Goal: Navigation & Orientation: Find specific page/section

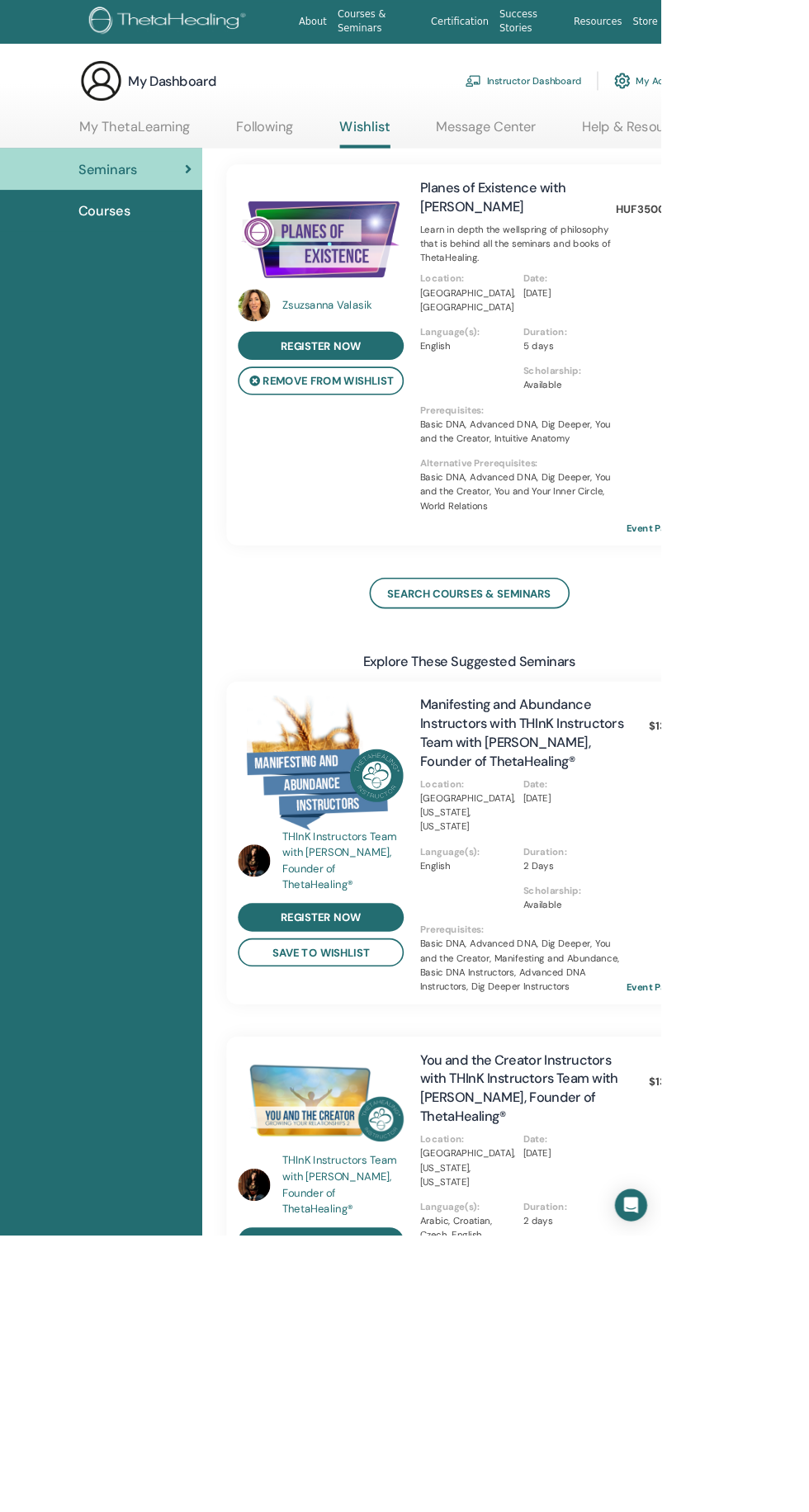
click at [149, 259] on span "Courses" at bounding box center [128, 259] width 64 height 25
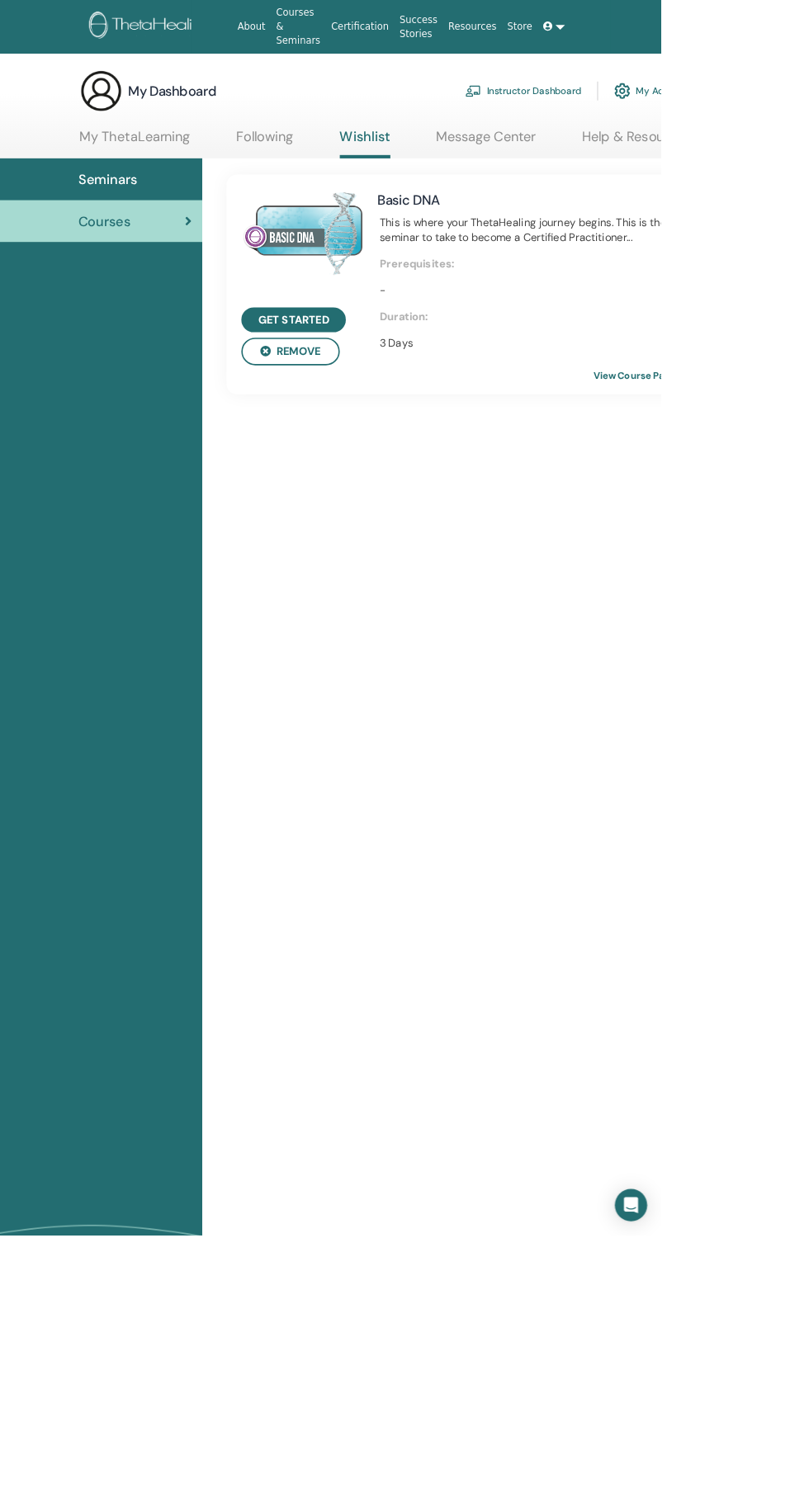
click at [143, 206] on link "Seminars" at bounding box center [124, 219] width 248 height 51
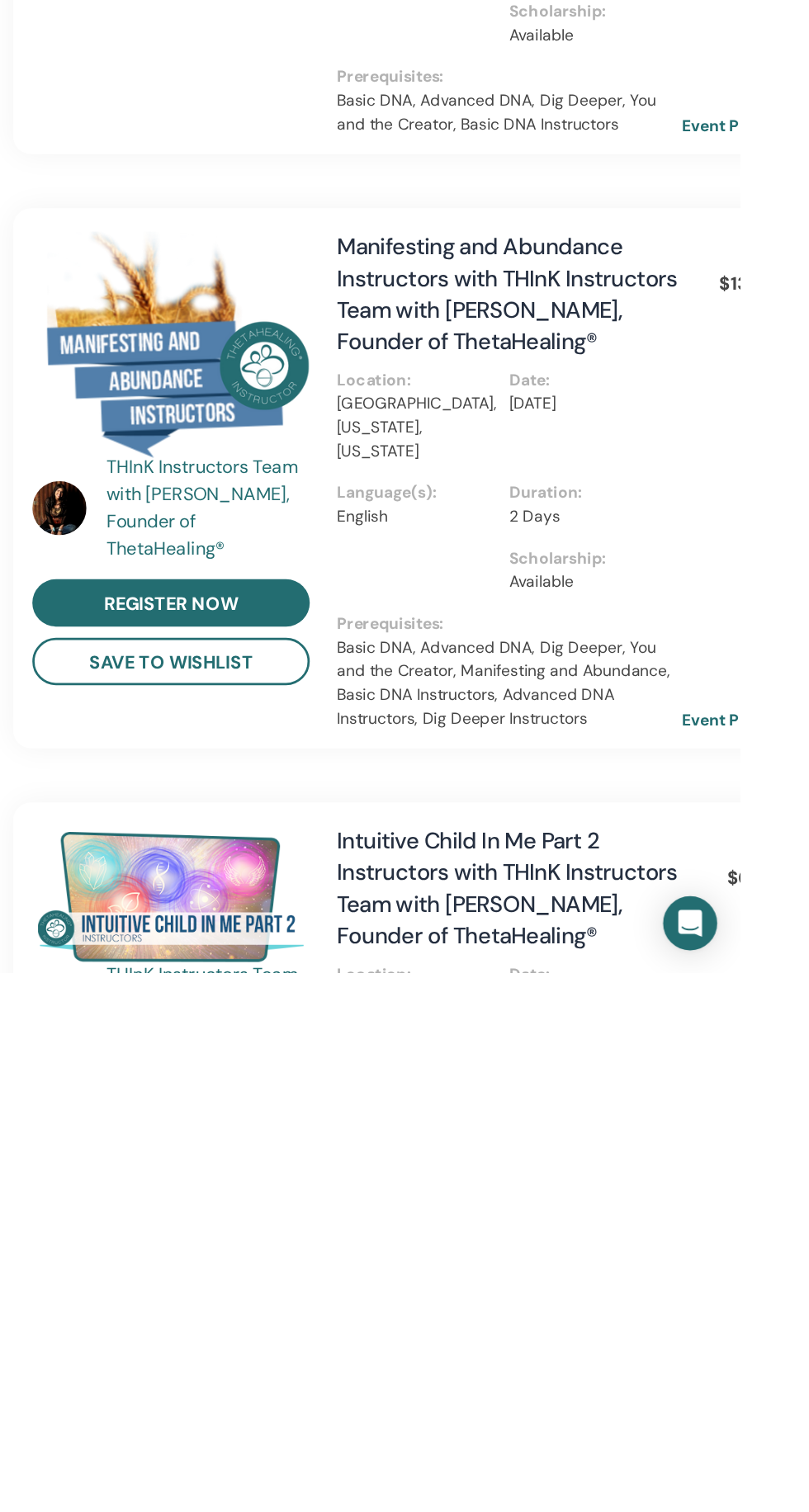
scroll to position [412, 0]
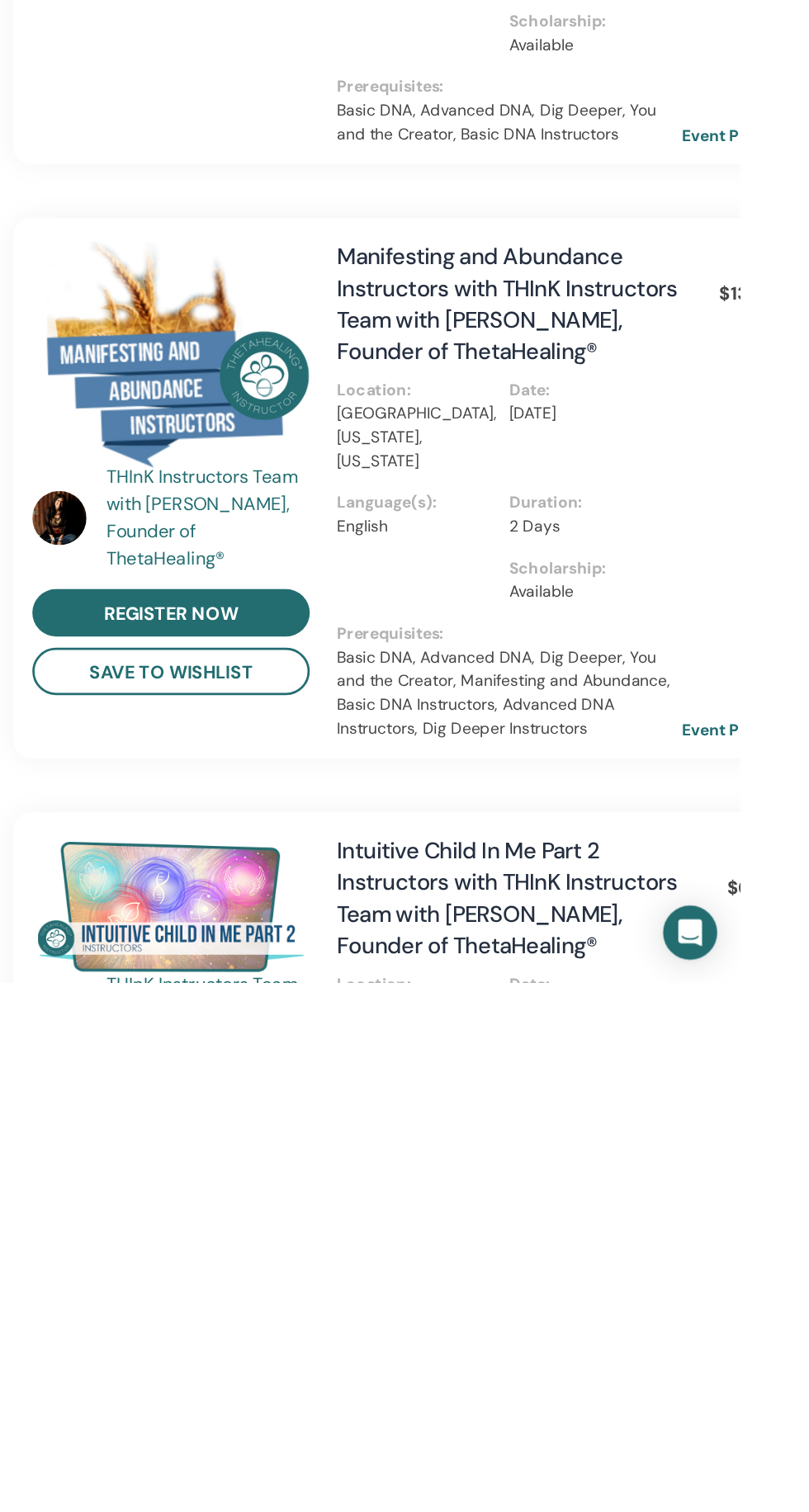
click at [808, 1315] on link "Event Page" at bounding box center [810, 1327] width 86 height 25
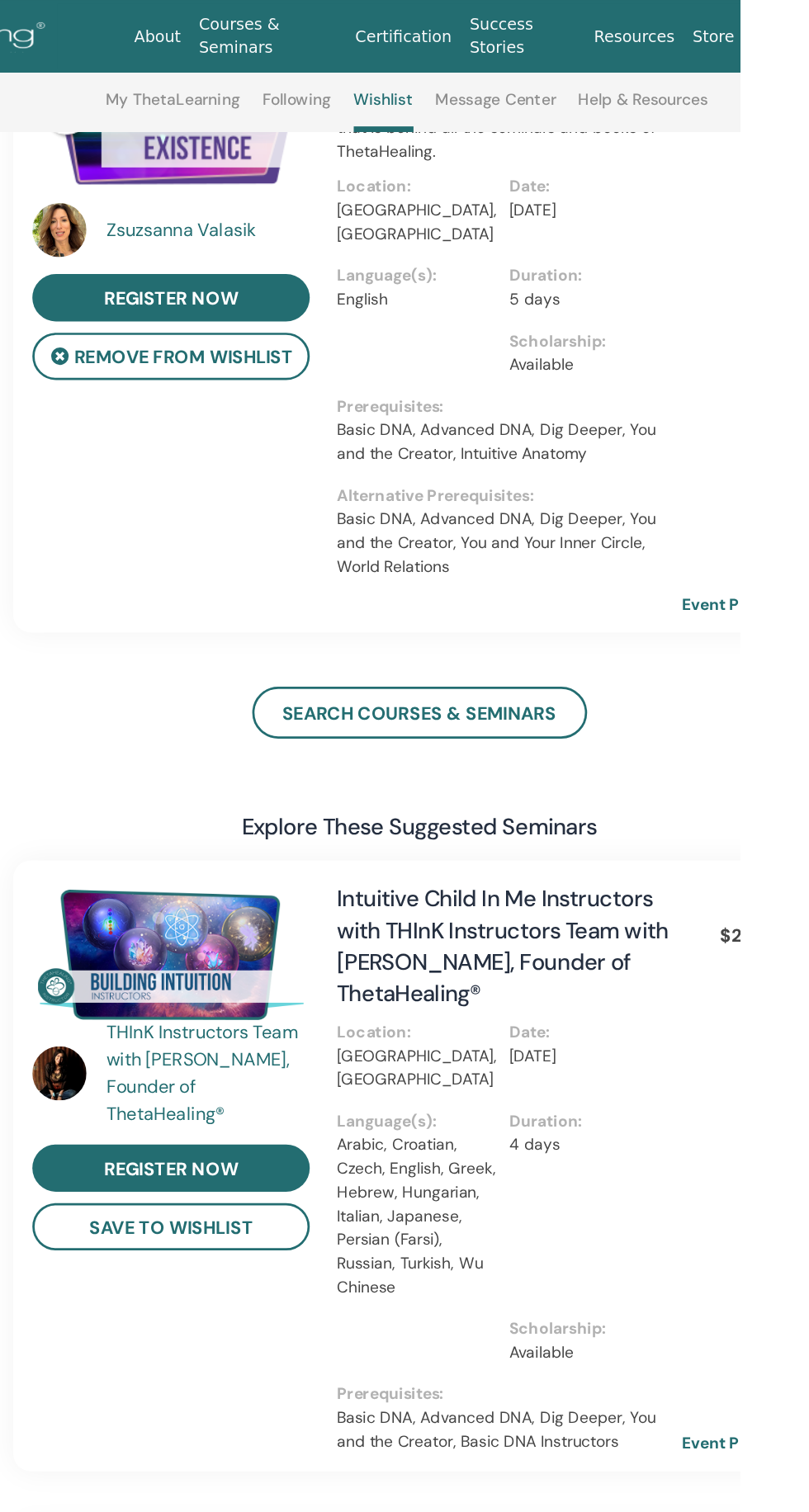
scroll to position [0, 0]
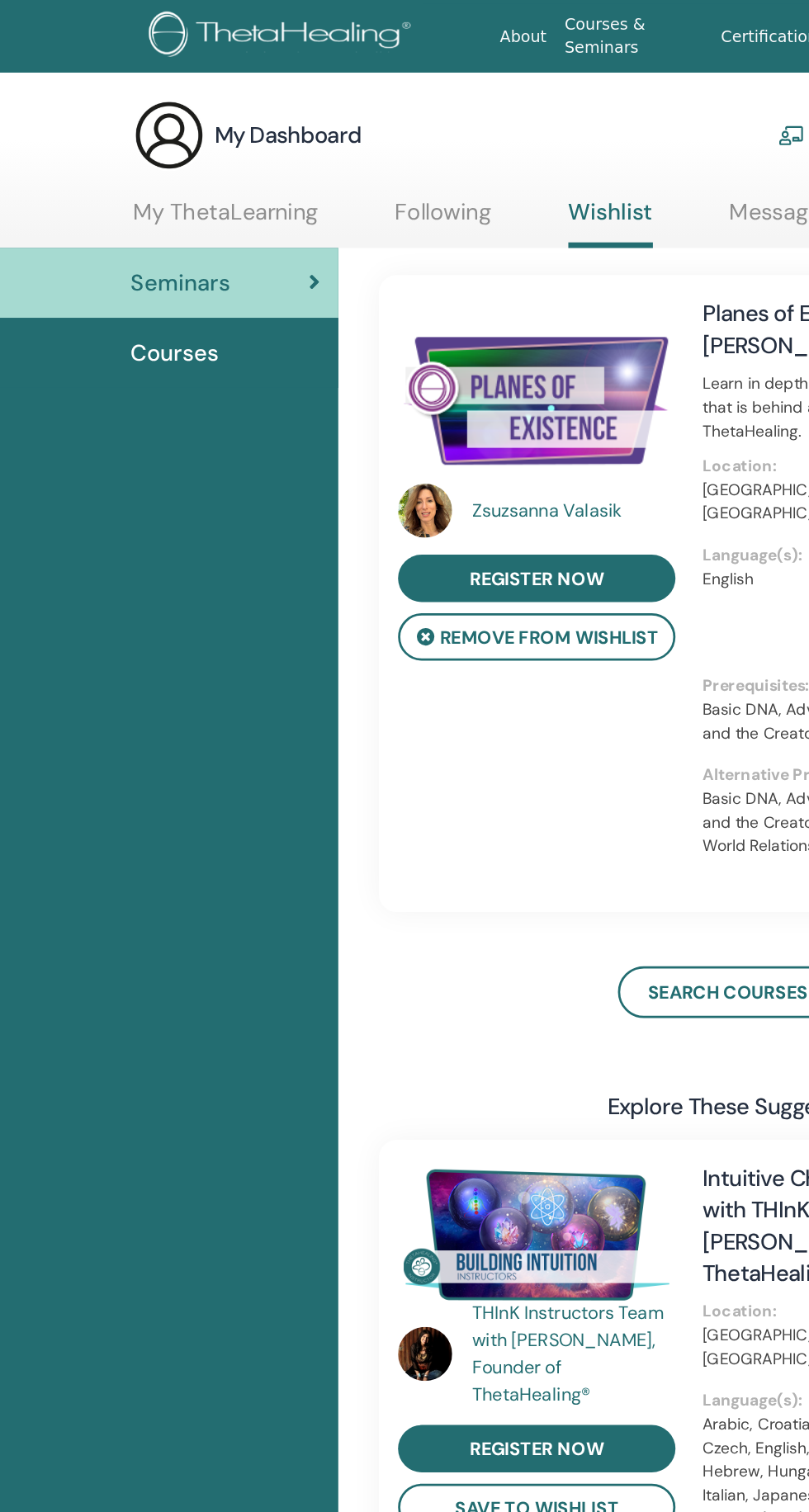
click at [164, 116] on div "My Dashboard Instructor Dashboard My Account" at bounding box center [470, 99] width 746 height 53
click at [134, 147] on link "My ThetaLearning" at bounding box center [164, 161] width 135 height 32
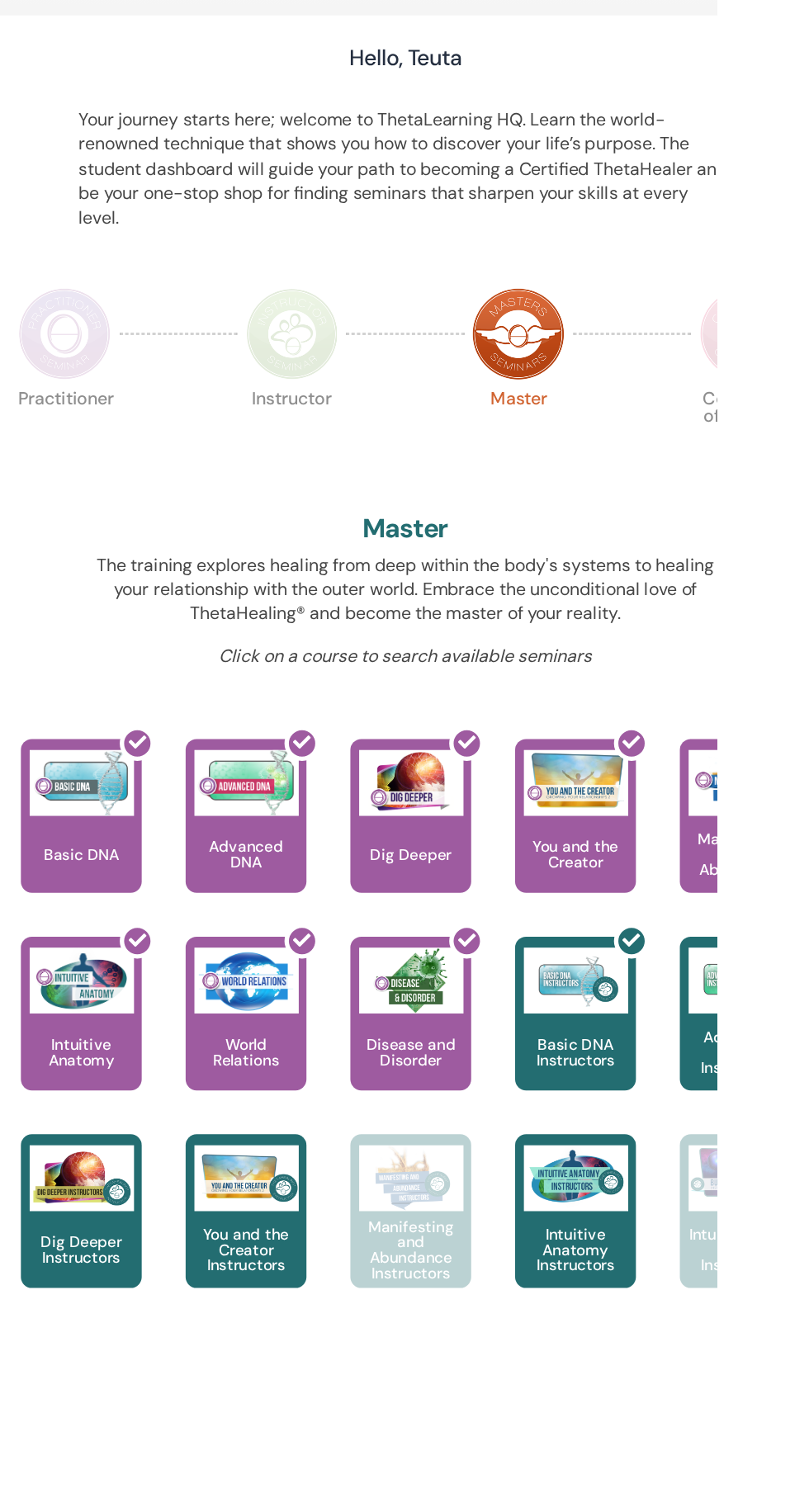
click at [652, 434] on img at bounding box center [659, 421] width 69 height 69
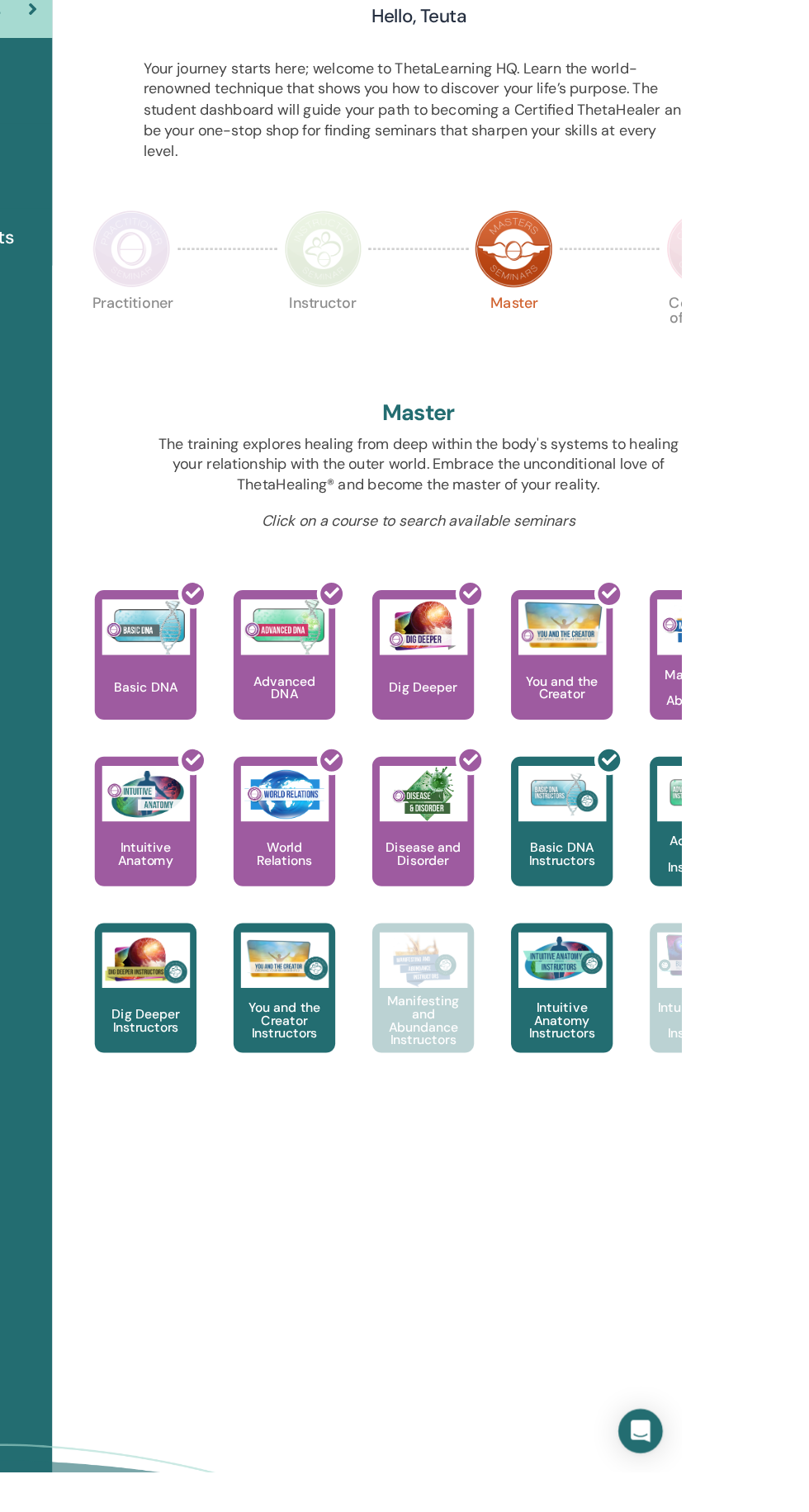
click at [489, 825] on div at bounding box center [464, 790] width 90 height 149
click at [319, 474] on p "Practitioner" at bounding box center [318, 498] width 69 height 69
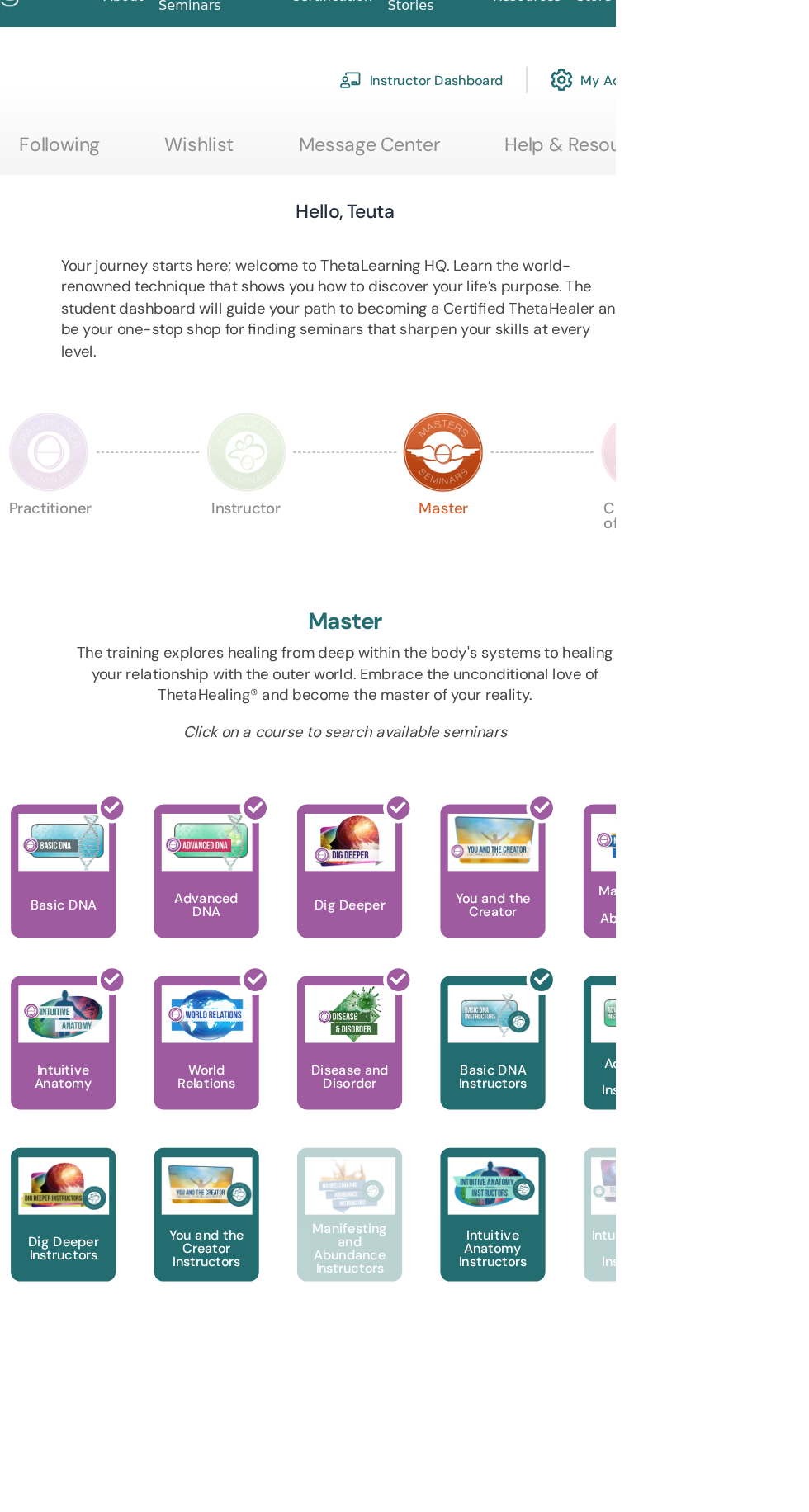
click at [666, 393] on img at bounding box center [659, 421] width 69 height 69
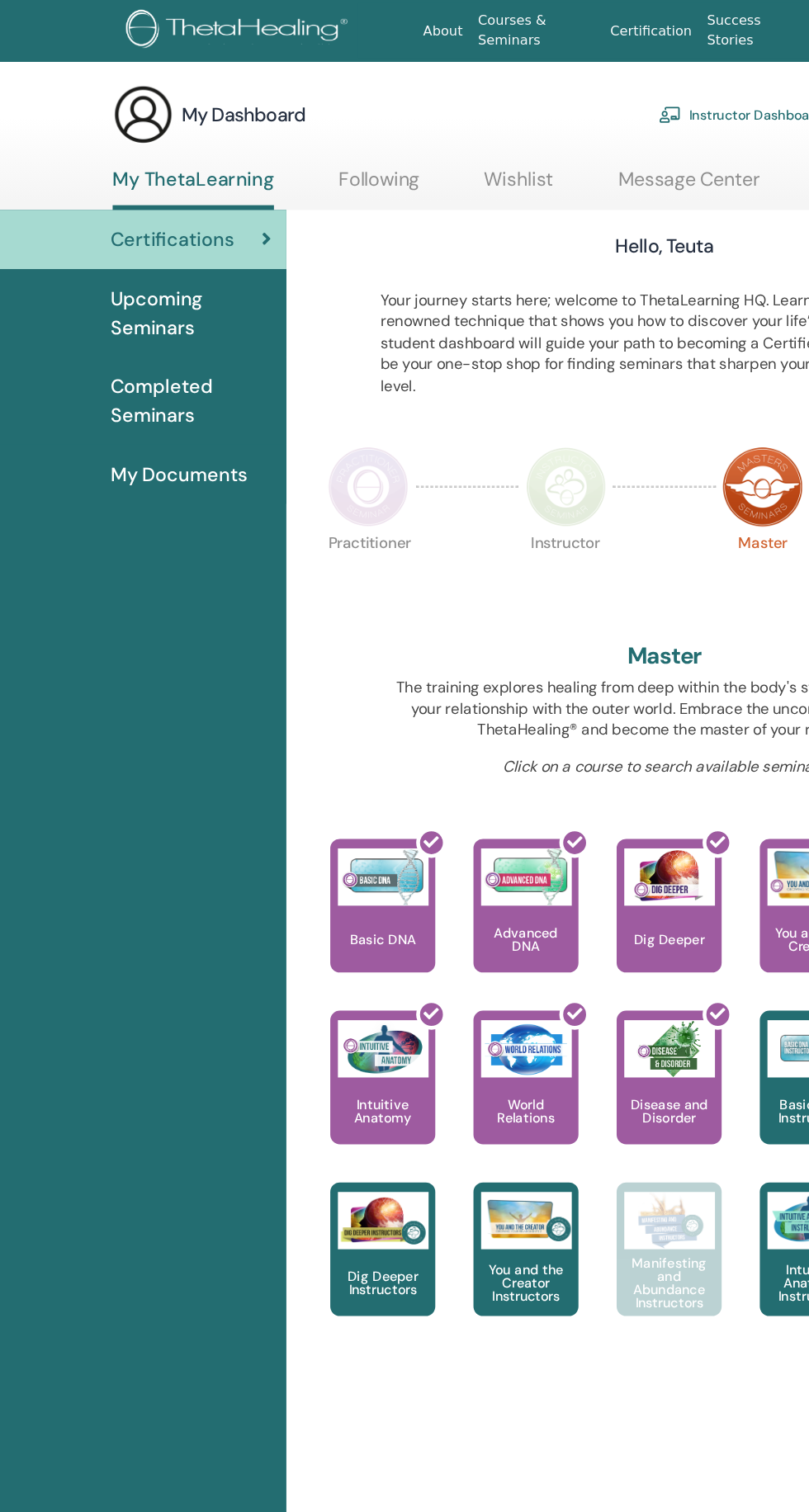
click at [550, 381] on div "Hello, Teuta Your journey starts here; welcome to ThetaLearning HQ. Learn the w…" at bounding box center [575, 686] width 634 height 1009
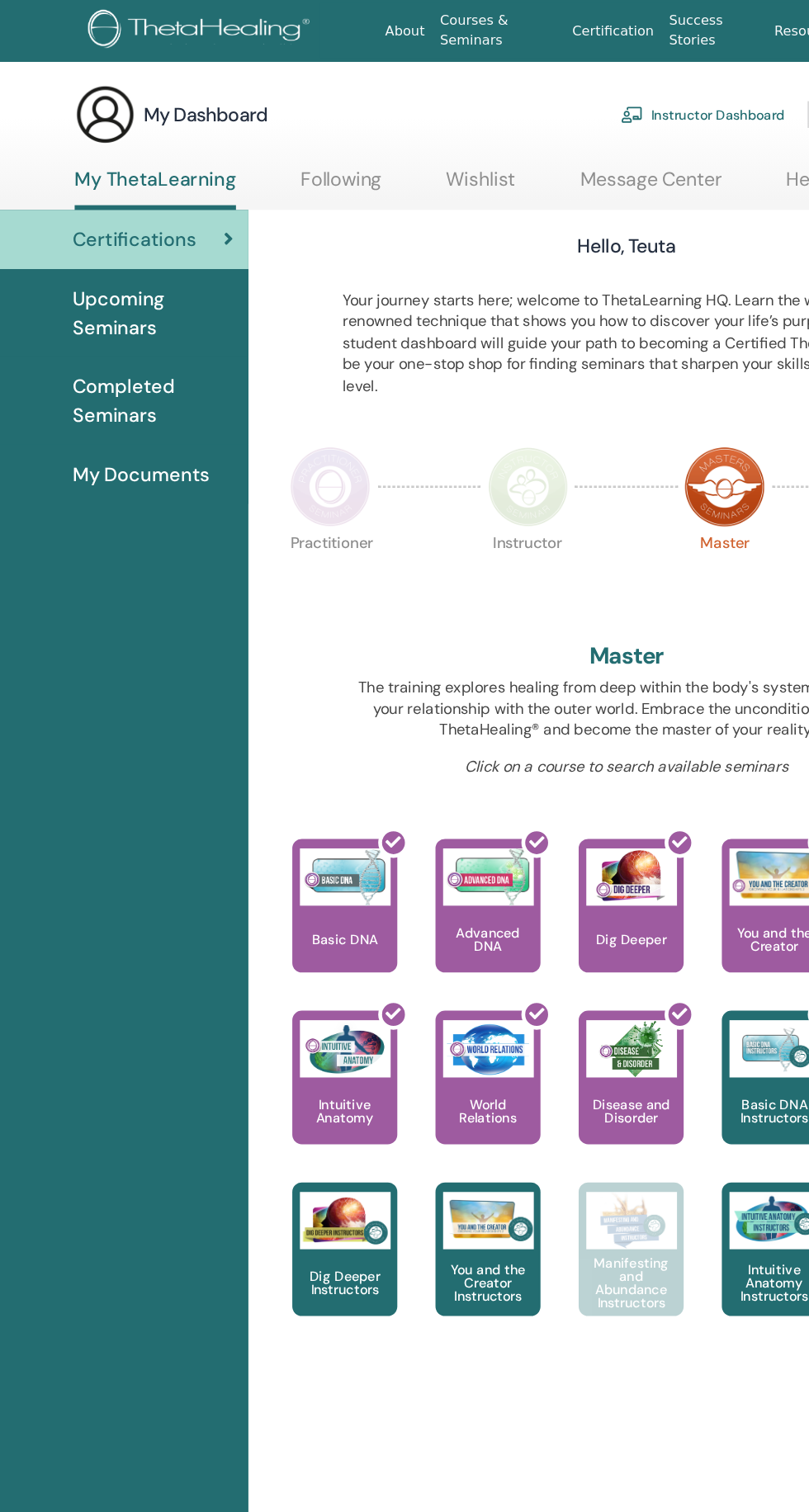
click at [160, 391] on link "My Documents" at bounding box center [124, 409] width 248 height 51
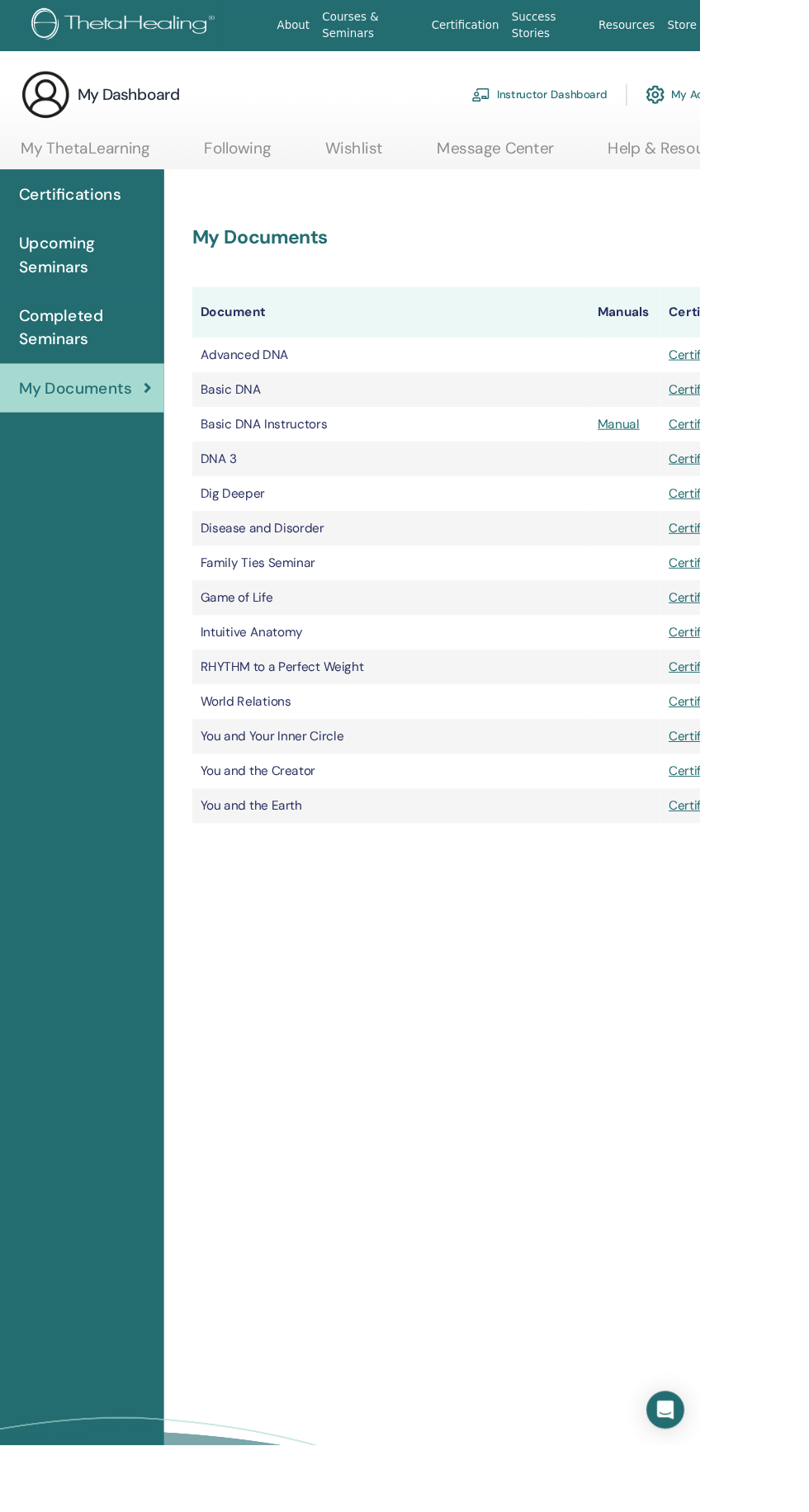
click at [170, 342] on span "Completed Seminars" at bounding box center [165, 343] width 138 height 50
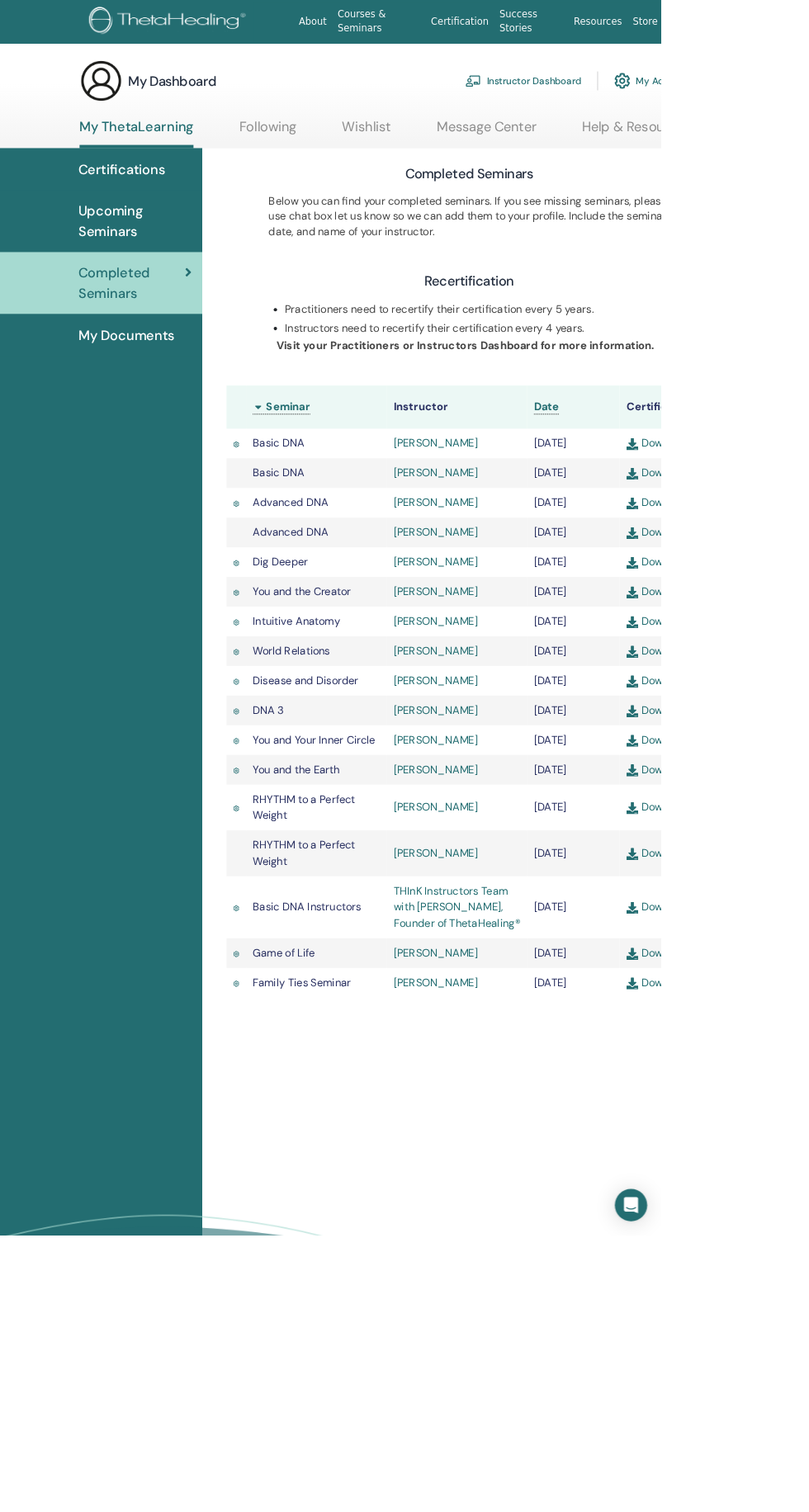
click at [142, 262] on span "Upcoming Seminars" at bounding box center [165, 271] width 138 height 50
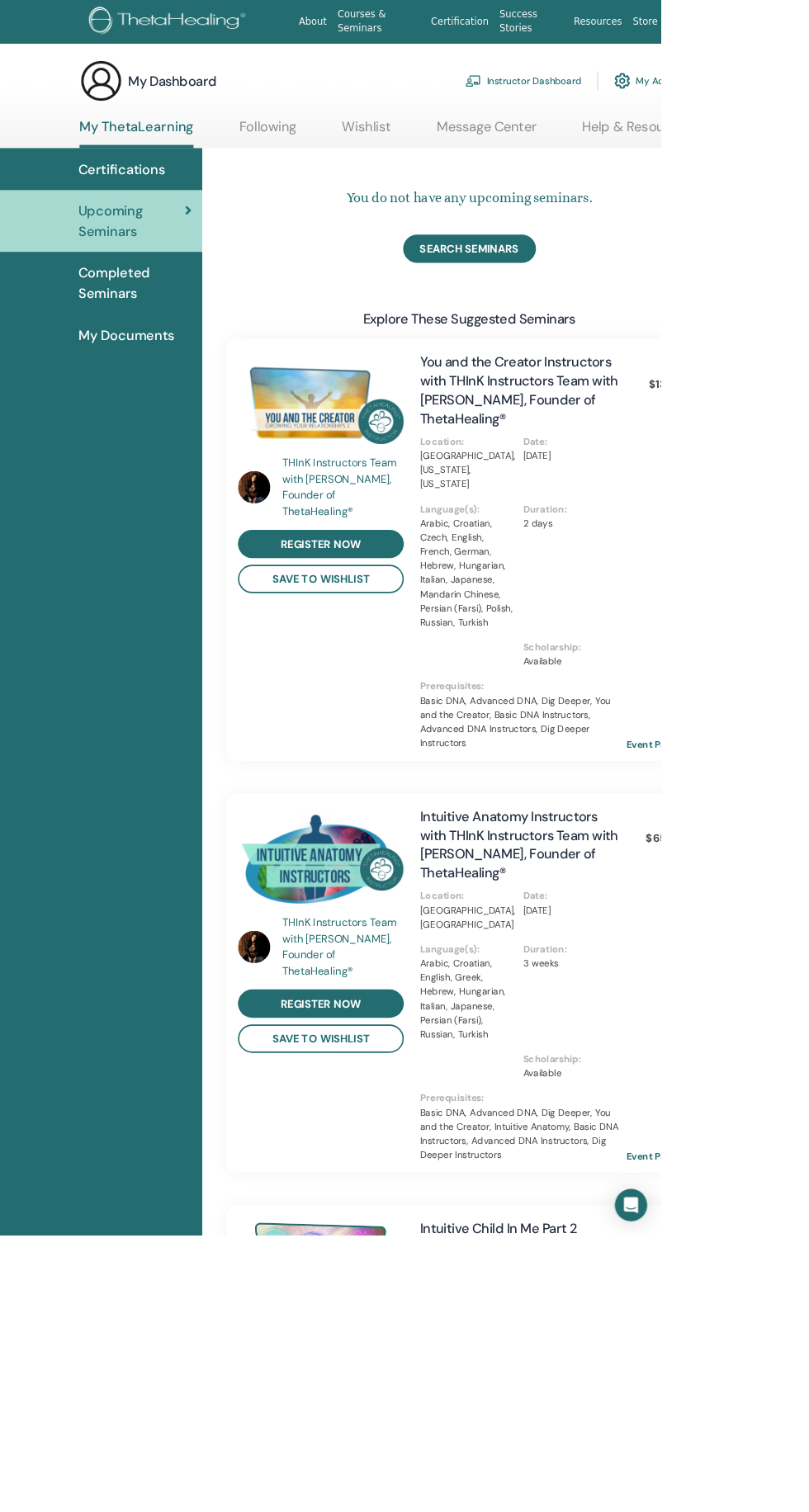
click at [171, 238] on link "Upcoming Seminars" at bounding box center [124, 270] width 248 height 76
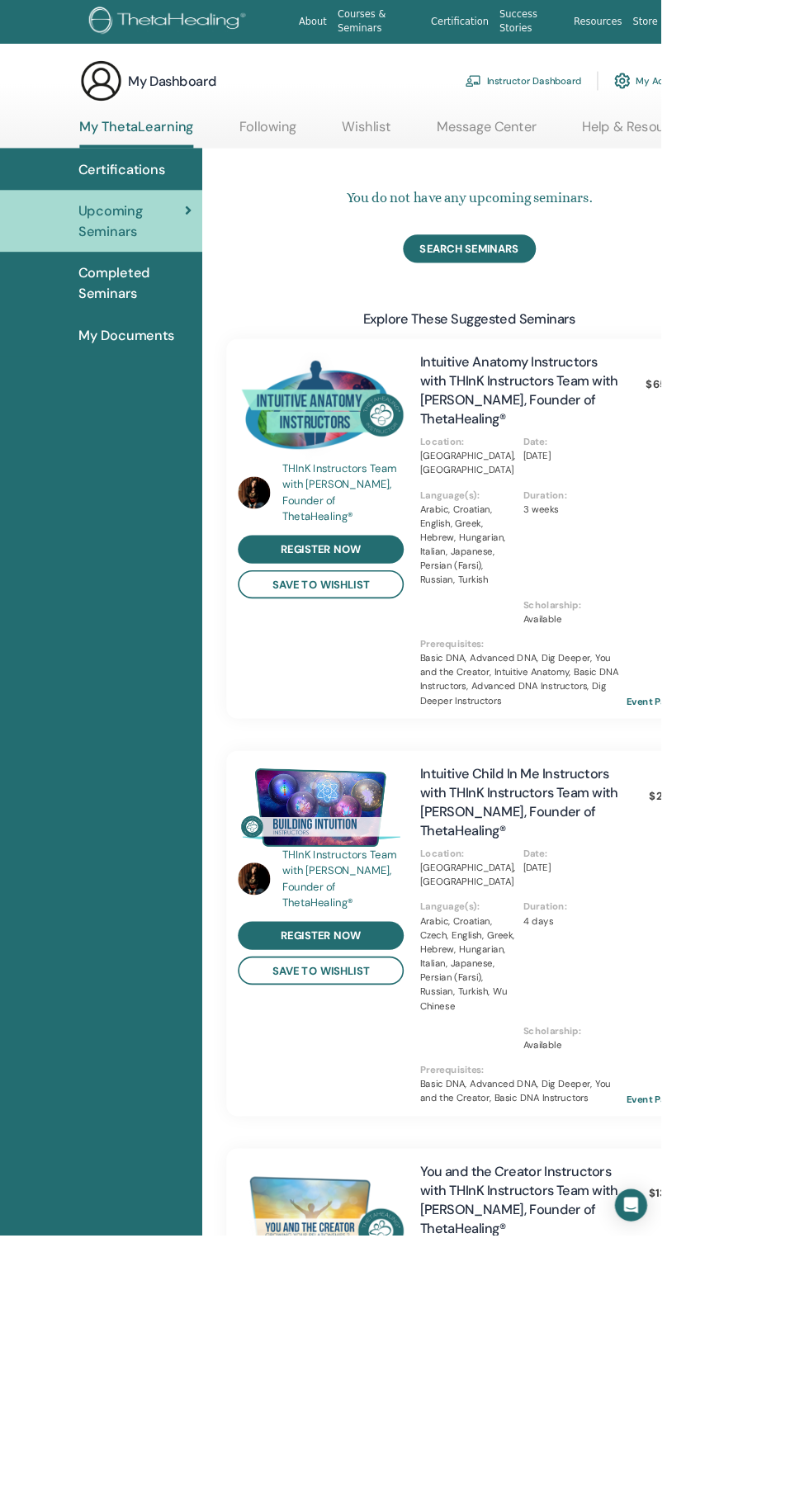
click at [177, 207] on span "Certifications" at bounding box center [149, 208] width 107 height 25
